Goal: Information Seeking & Learning: Learn about a topic

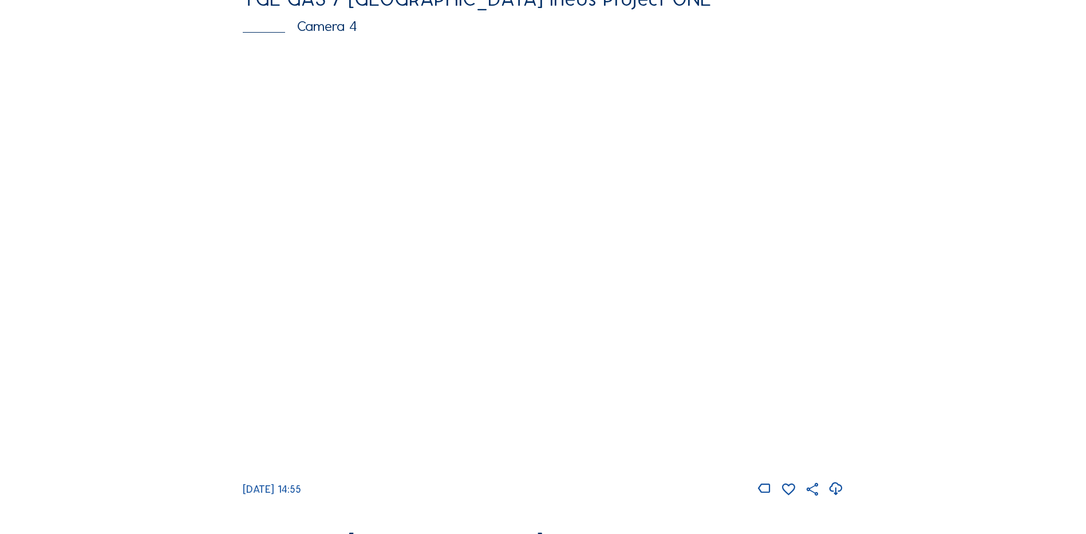
scroll to position [1088, 0]
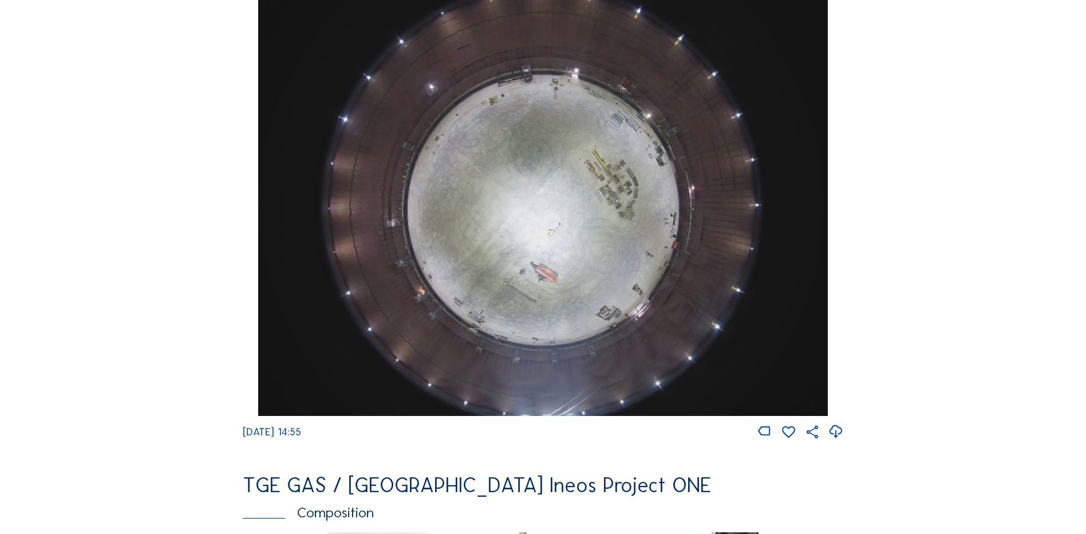
click at [555, 215] on img at bounding box center [542, 202] width 569 height 427
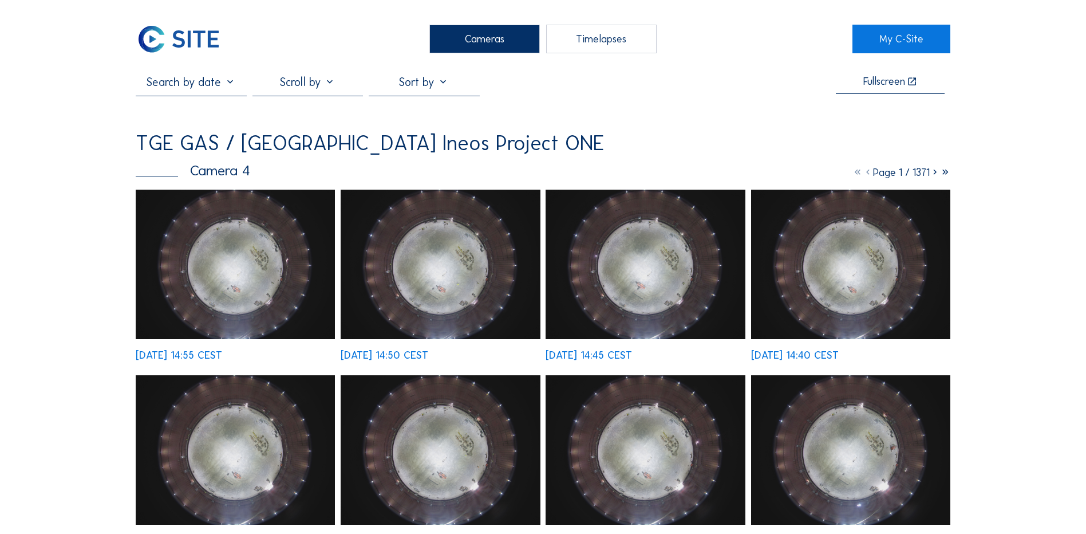
click at [222, 242] on img at bounding box center [235, 263] width 199 height 149
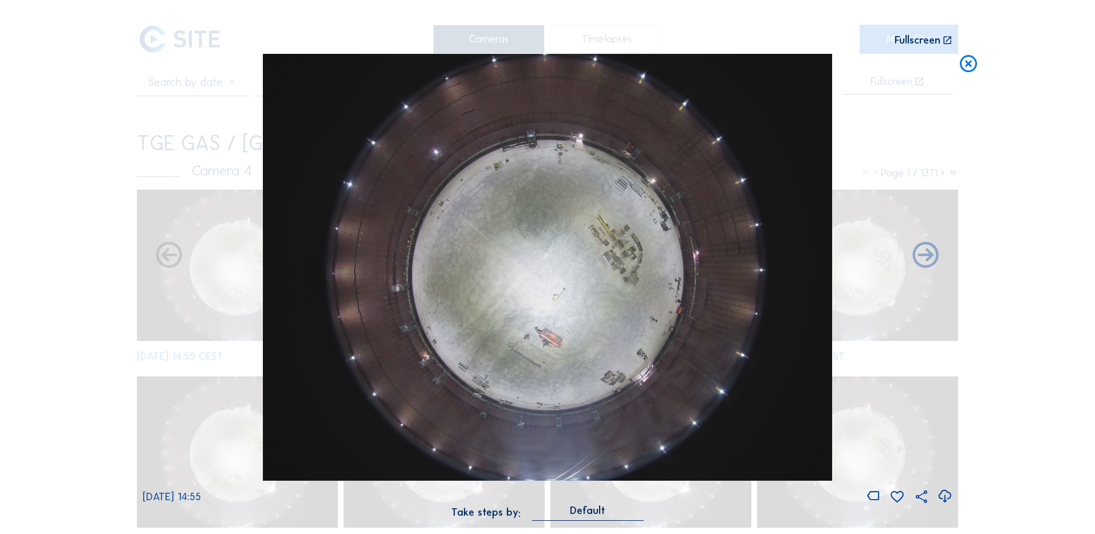
click at [941, 495] on icon at bounding box center [944, 496] width 15 height 19
click at [86, 172] on div "Scroll to travel through time | Press 'Alt' Button + Scroll to Zoom | Click and…" at bounding box center [547, 267] width 1095 height 534
click at [967, 65] on icon at bounding box center [968, 64] width 21 height 21
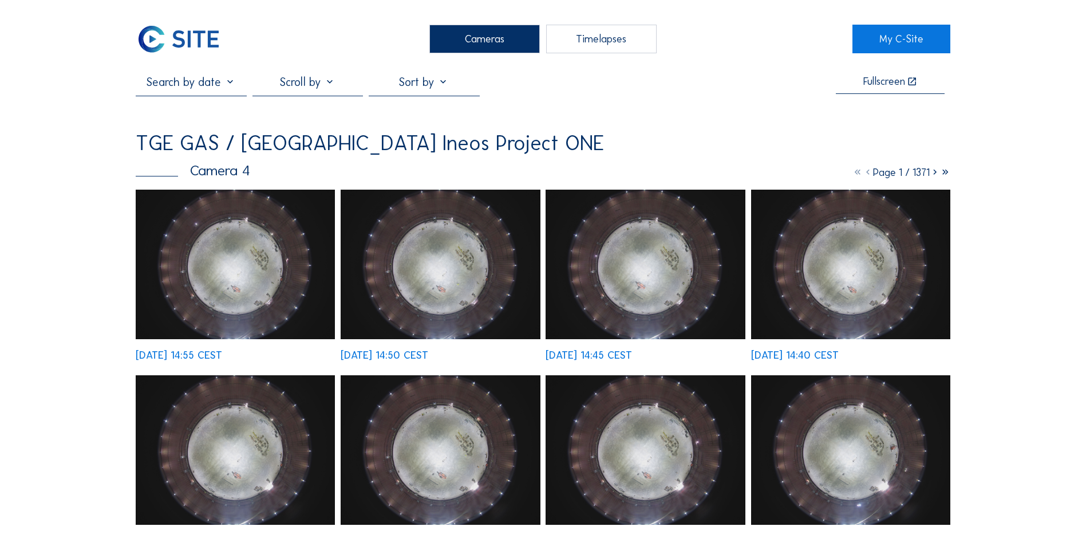
click at [500, 34] on div "Cameras" at bounding box center [484, 39] width 110 height 29
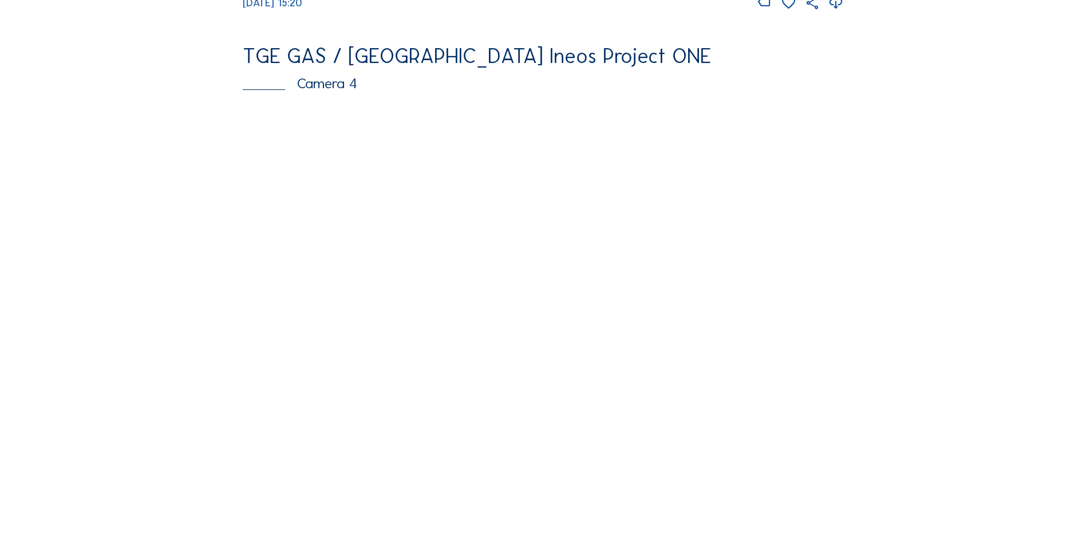
scroll to position [1030, 0]
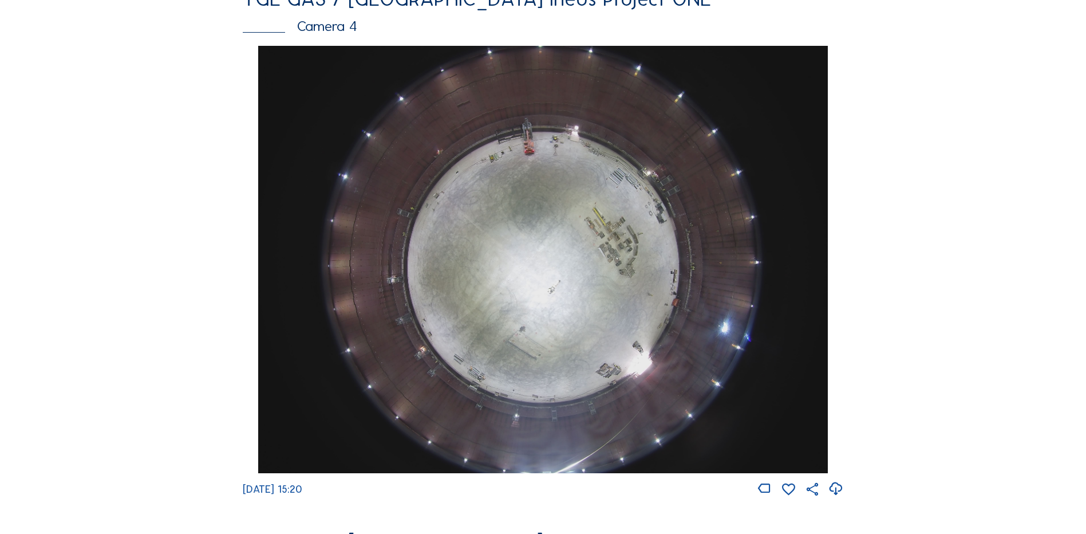
click at [602, 271] on img at bounding box center [542, 259] width 569 height 427
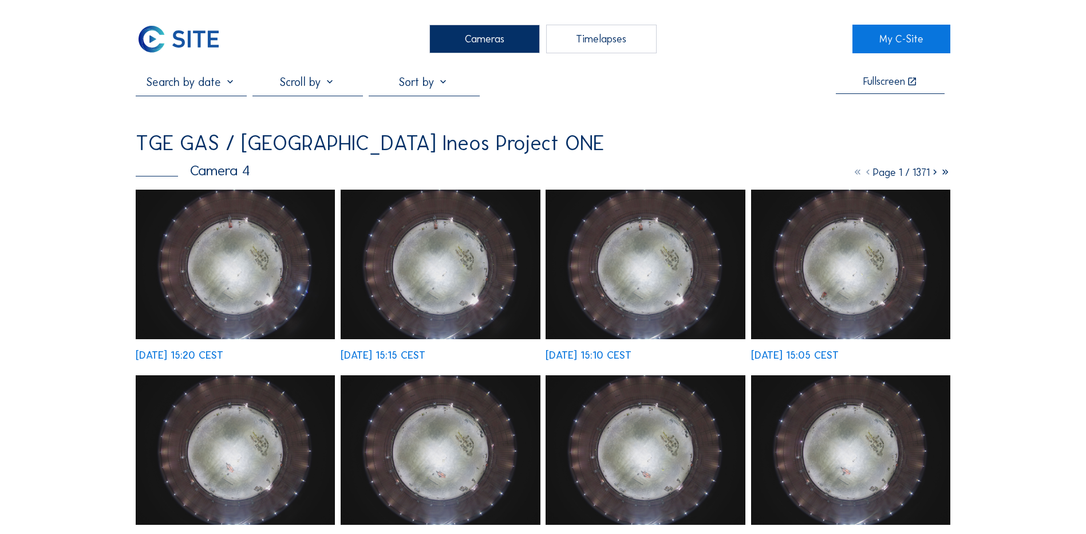
click at [262, 254] on img at bounding box center [235, 263] width 199 height 149
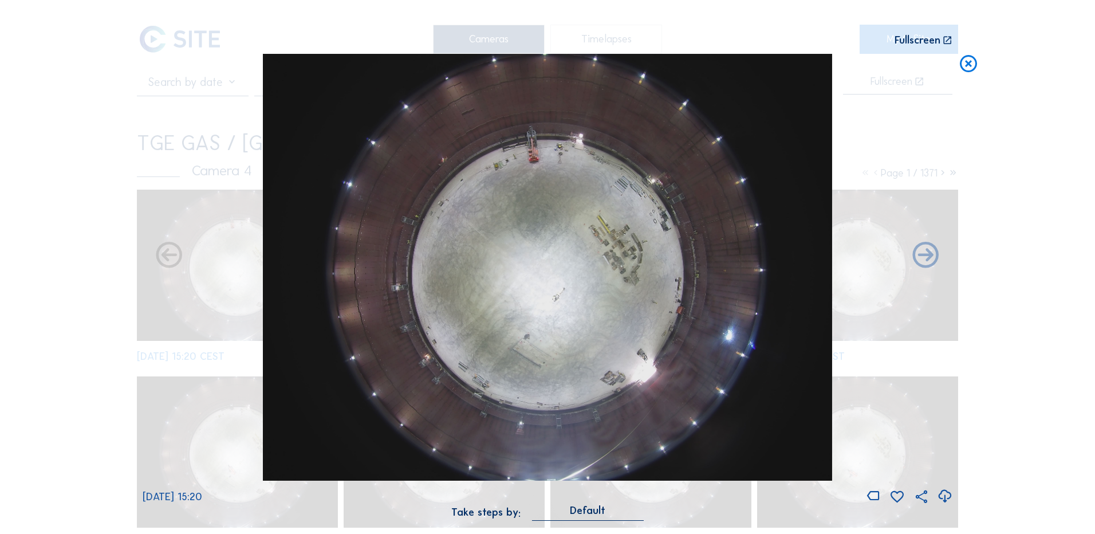
click at [945, 499] on icon at bounding box center [944, 496] width 15 height 19
click at [969, 64] on icon at bounding box center [968, 64] width 21 height 21
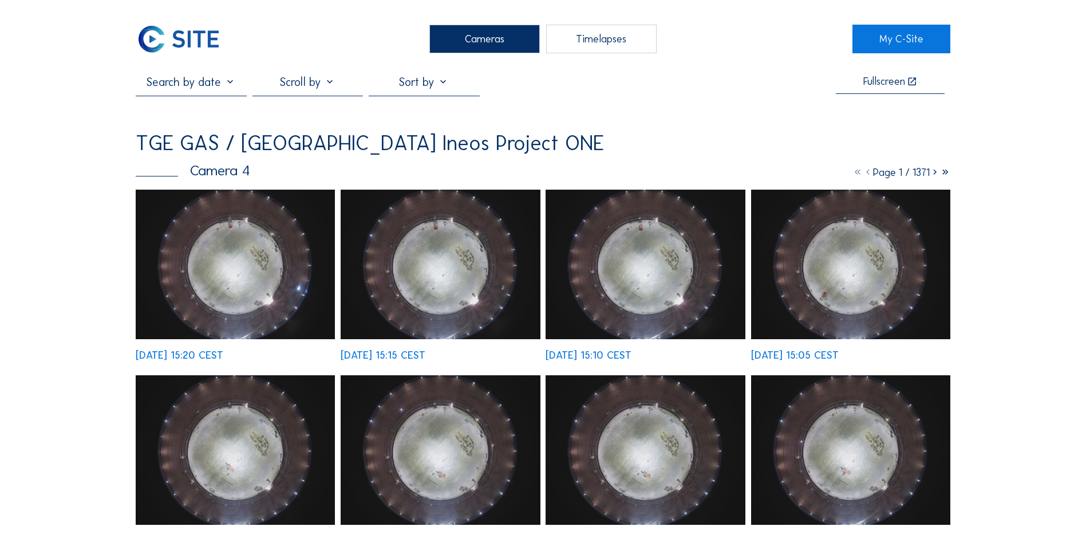
click at [495, 42] on div "Cameras" at bounding box center [484, 39] width 110 height 29
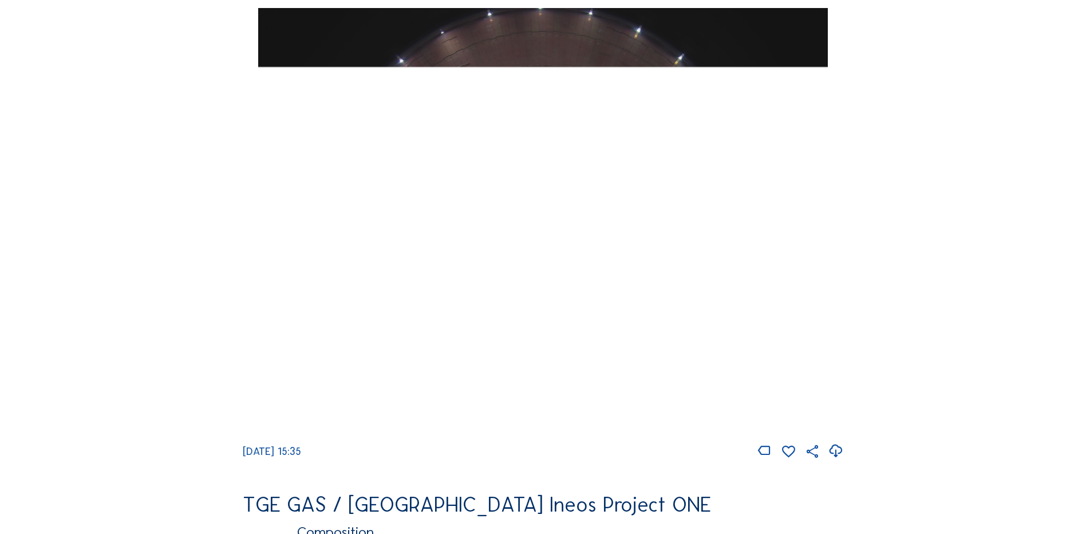
scroll to position [1088, 0]
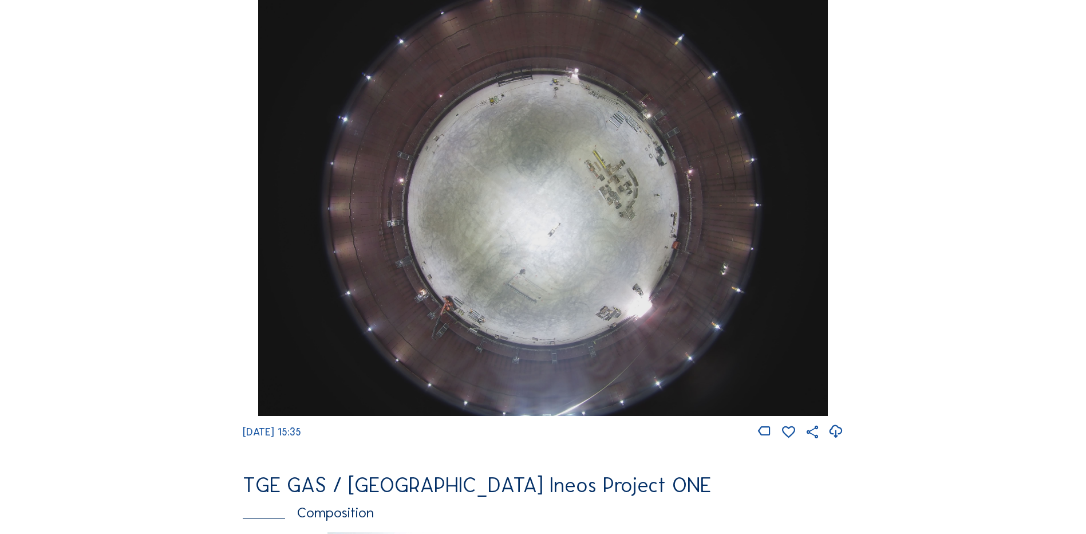
click at [579, 185] on img at bounding box center [542, 202] width 569 height 427
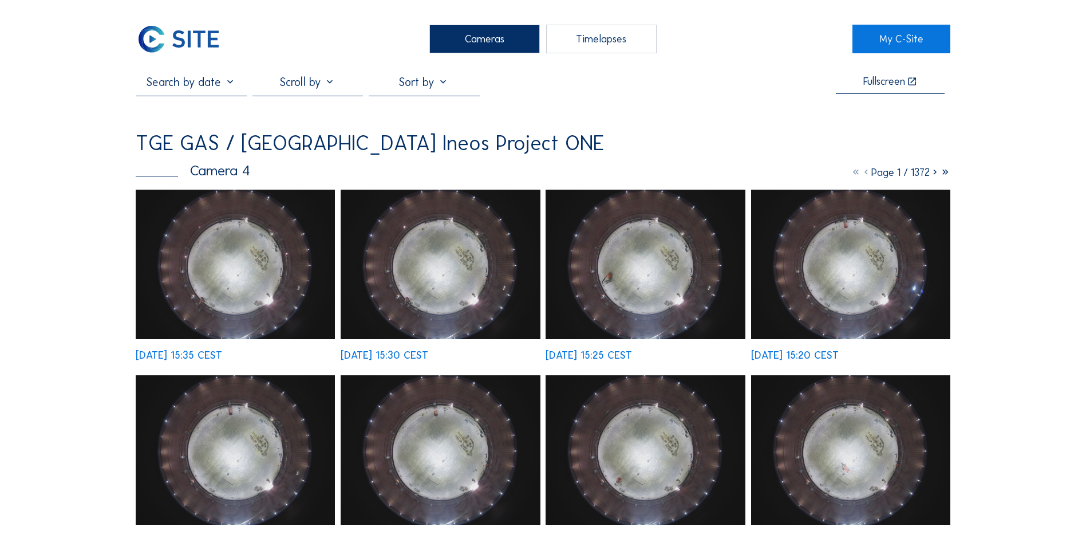
click at [212, 285] on img at bounding box center [235, 263] width 199 height 149
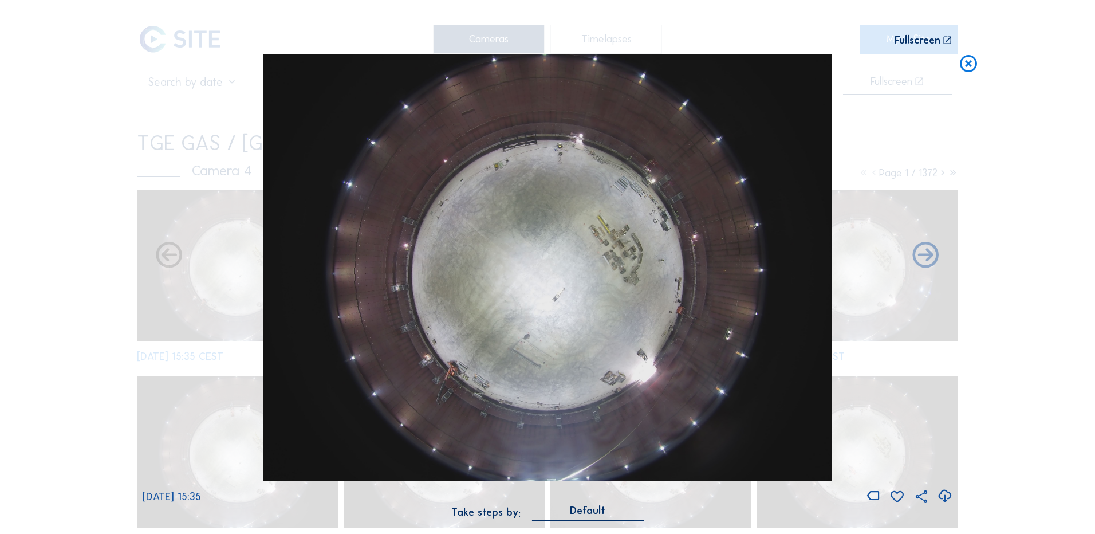
click at [946, 496] on icon at bounding box center [944, 496] width 15 height 19
click at [112, 183] on div "Scroll to travel through time | Press 'Alt' Button + Scroll to Zoom | Click and…" at bounding box center [547, 267] width 1095 height 534
click at [964, 65] on icon at bounding box center [968, 64] width 21 height 21
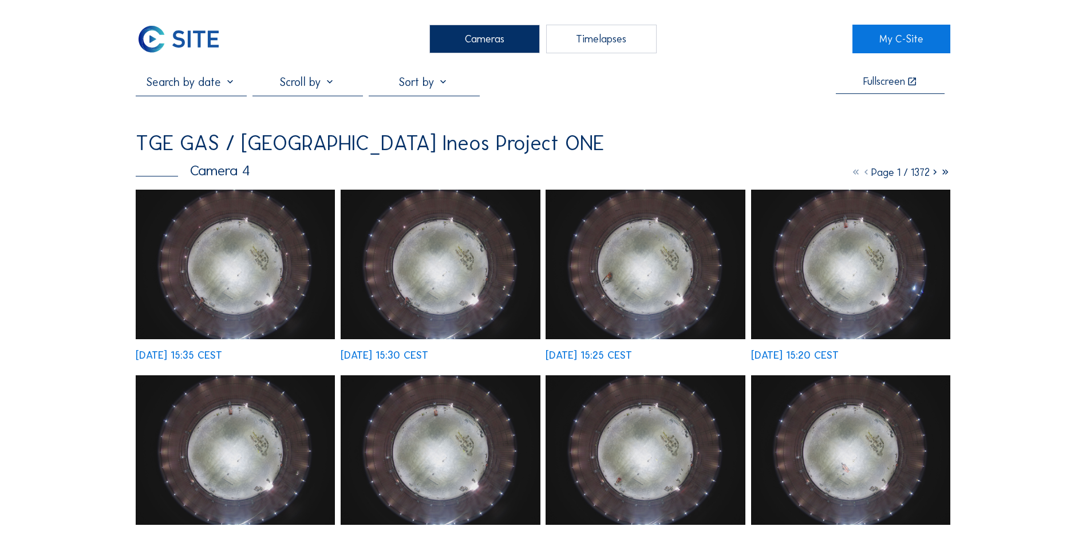
click at [491, 37] on div "Cameras" at bounding box center [484, 39] width 110 height 29
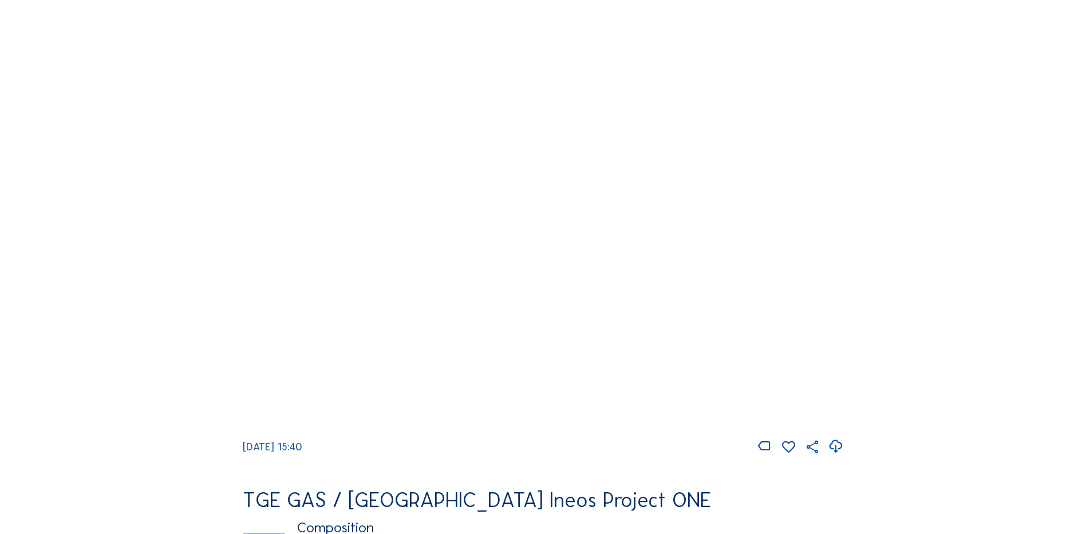
scroll to position [1088, 0]
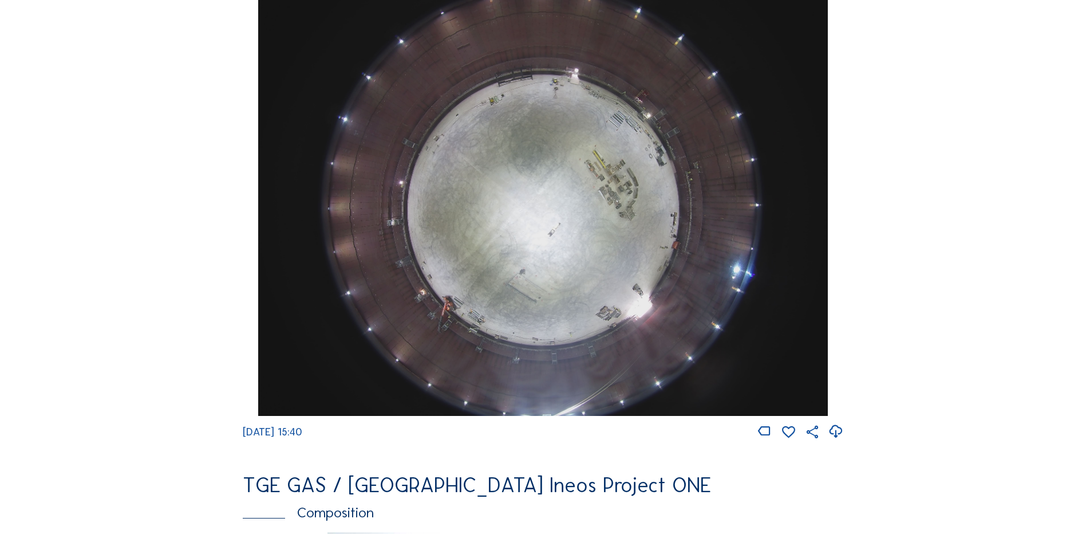
click at [567, 218] on img at bounding box center [542, 202] width 569 height 427
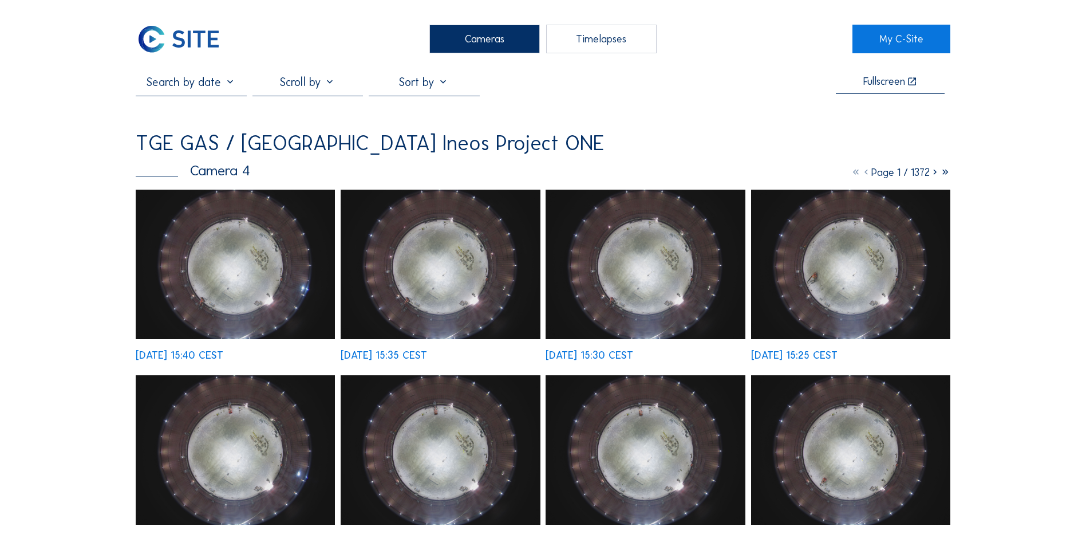
click at [251, 274] on img at bounding box center [235, 263] width 199 height 149
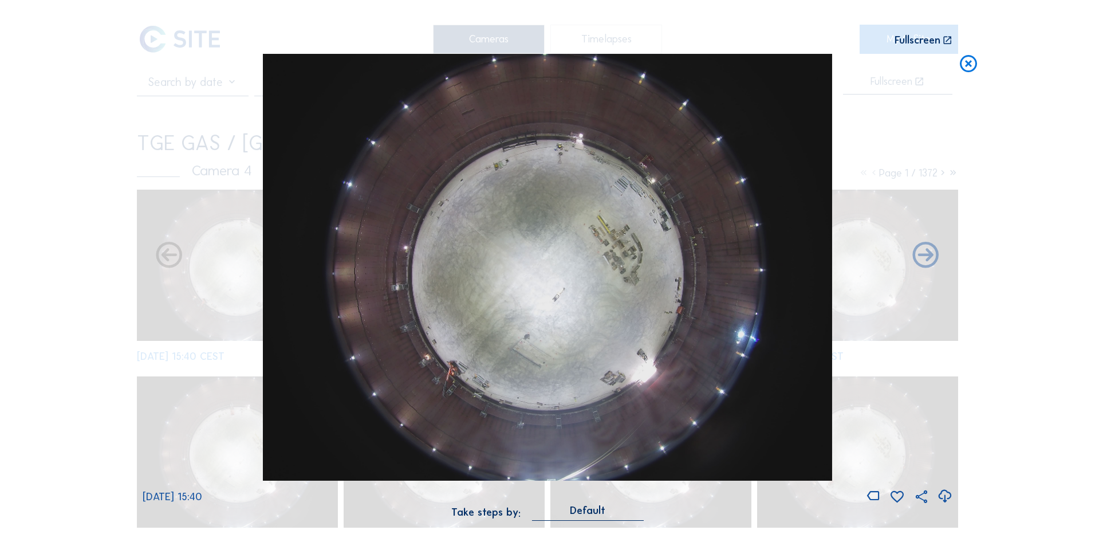
click at [945, 497] on icon at bounding box center [944, 496] width 15 height 19
click at [35, 197] on div "Scroll to travel through time | Press 'Alt' Button + Scroll to Zoom | Click and…" at bounding box center [547, 267] width 1095 height 534
click at [968, 65] on icon at bounding box center [968, 64] width 21 height 21
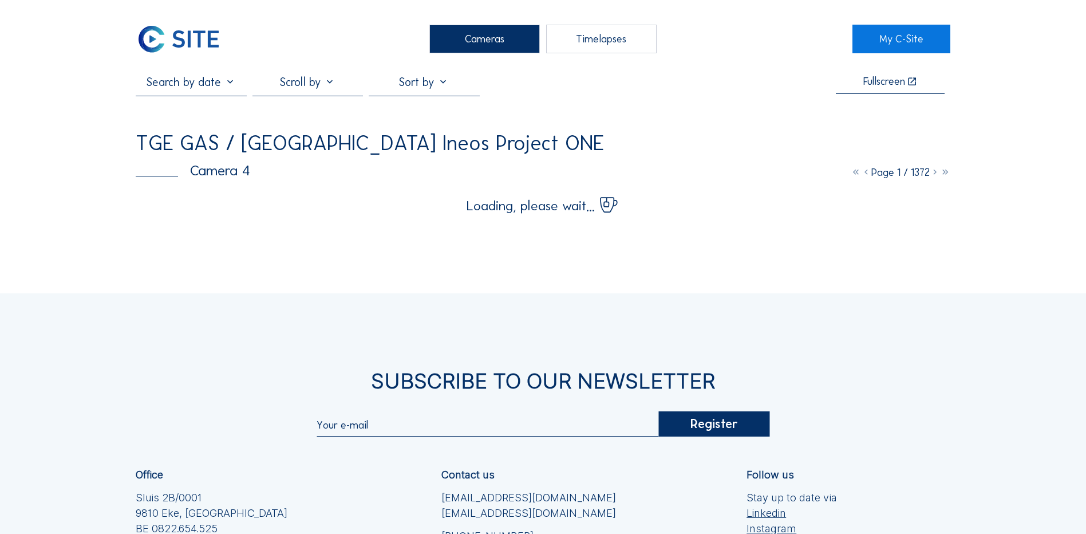
click at [479, 38] on div "Cameras" at bounding box center [484, 39] width 110 height 29
